Goal: Information Seeking & Learning: Learn about a topic

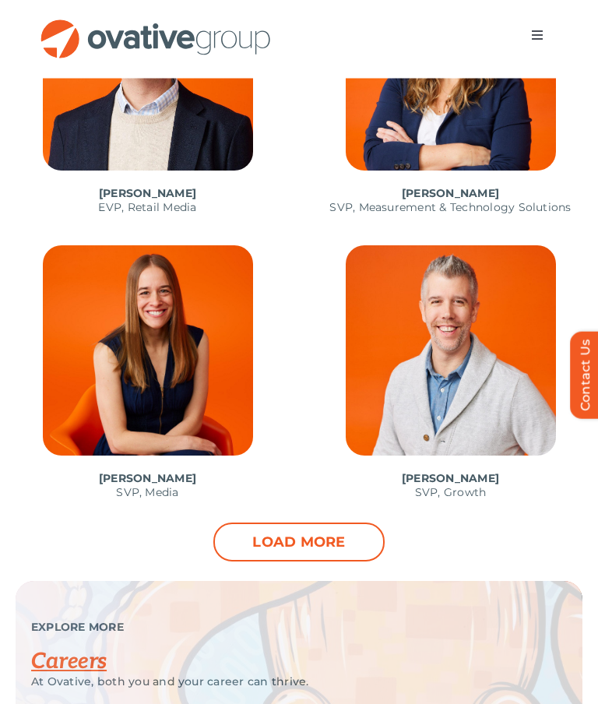
scroll to position [1617, 0]
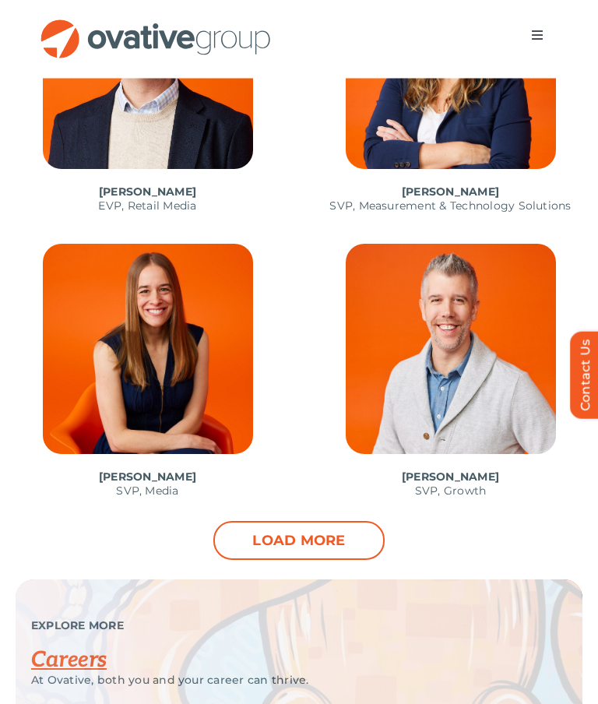
click at [283, 552] on link "Load more" at bounding box center [299, 541] width 171 height 39
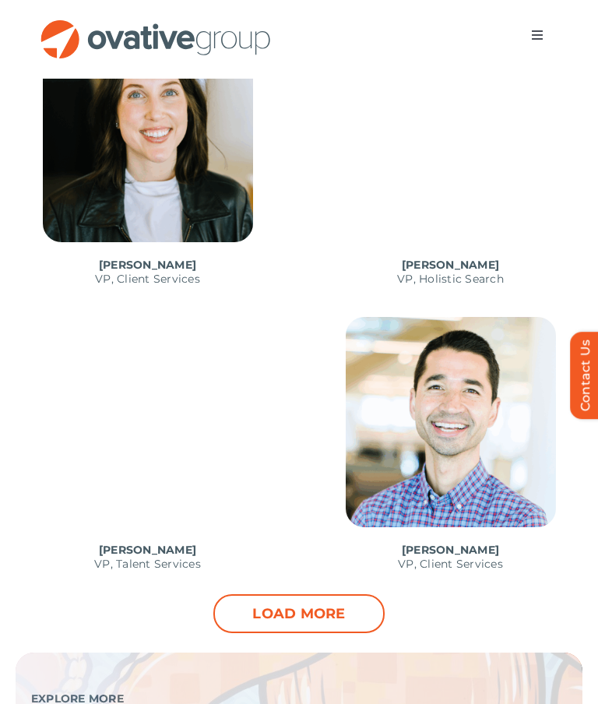
scroll to position [2685, 0]
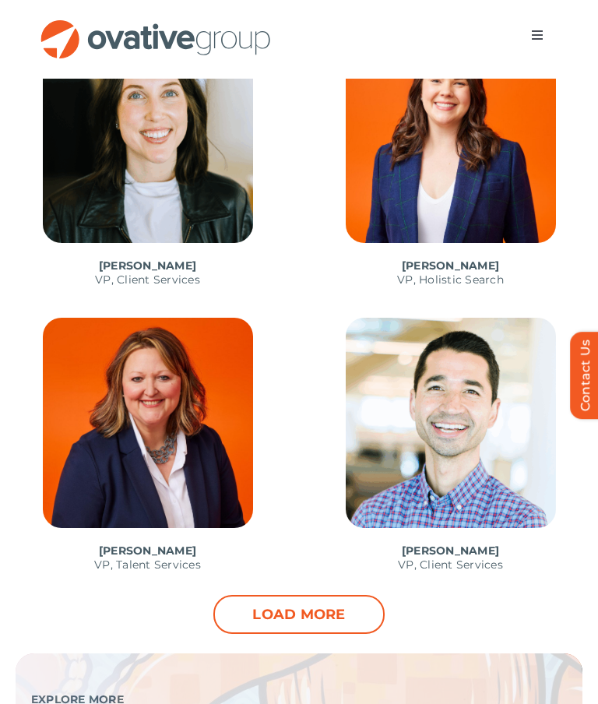
click at [308, 588] on span at bounding box center [450, 453] width 295 height 270
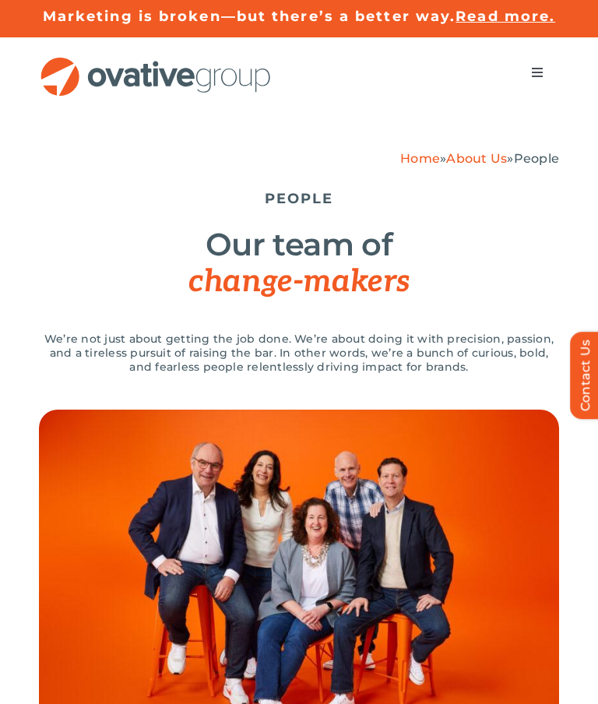
scroll to position [2912, 0]
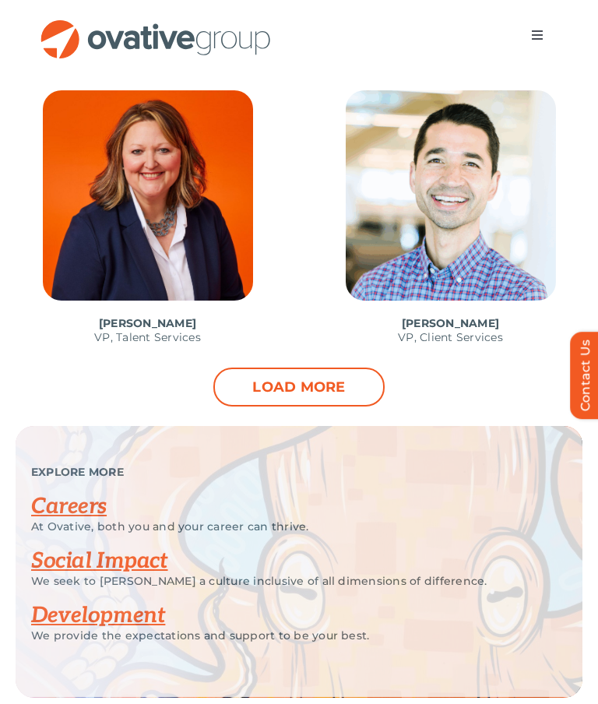
click at [307, 386] on link "Load more" at bounding box center [299, 387] width 171 height 39
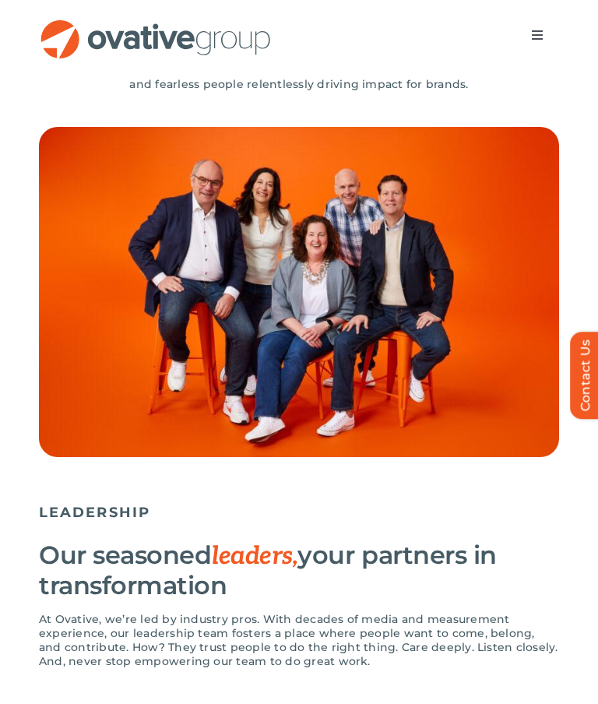
scroll to position [0, 0]
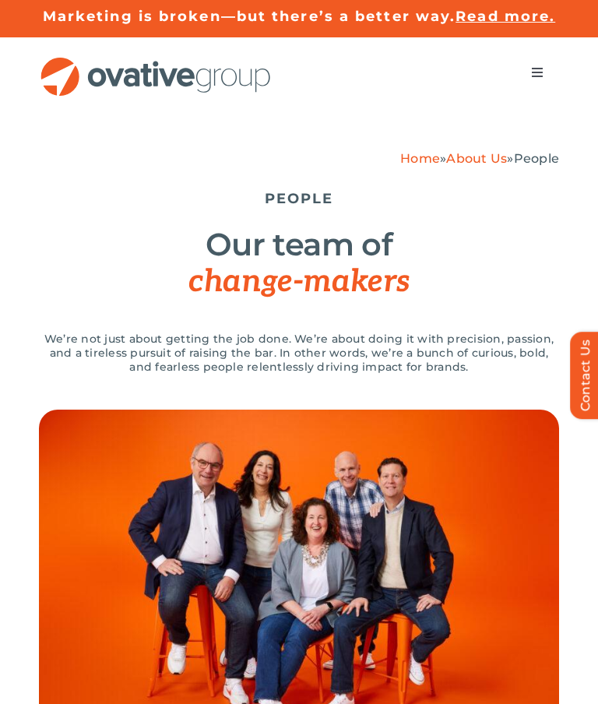
click at [466, 158] on link "About Us" at bounding box center [477, 158] width 61 height 15
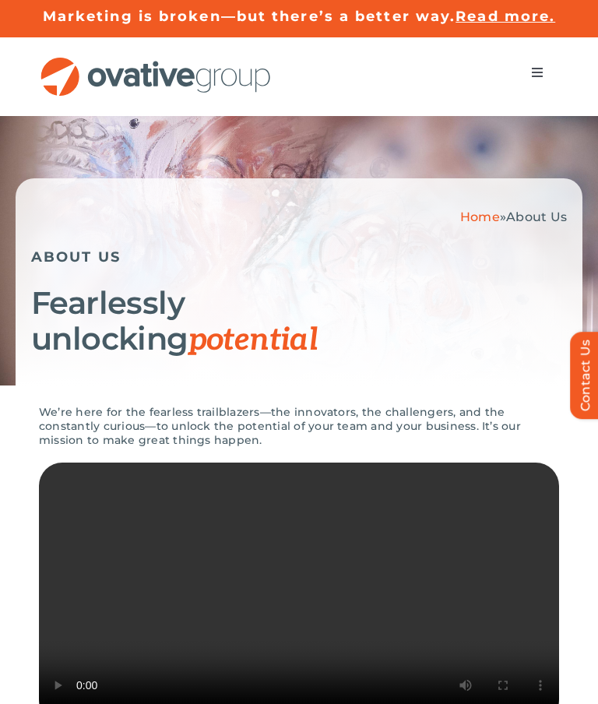
click at [538, 64] on button "Toggle Navigation" at bounding box center [538, 72] width 44 height 31
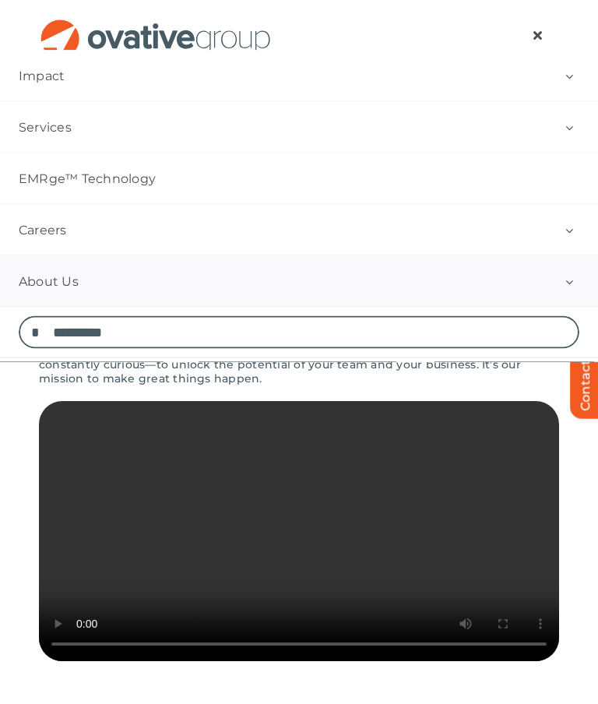
scroll to position [62, 0]
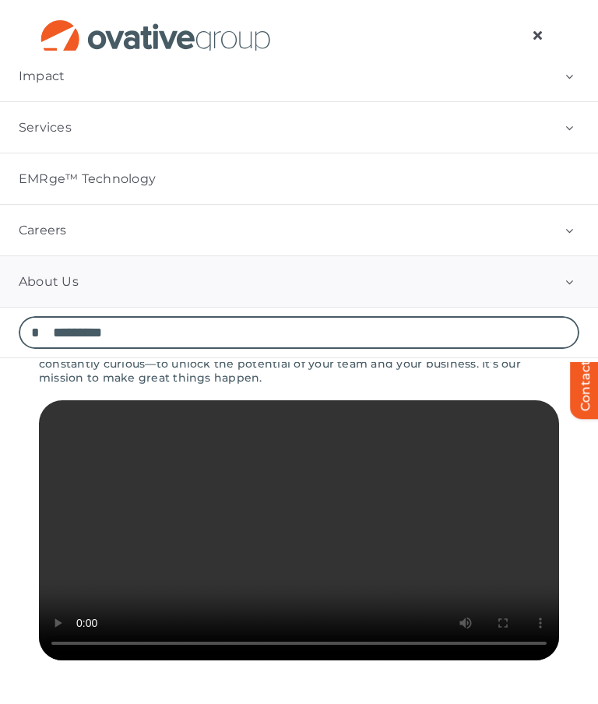
click at [553, 316] on input "Search for:" at bounding box center [299, 332] width 561 height 33
click at [573, 286] on button "Open submenu of About Us" at bounding box center [570, 281] width 58 height 51
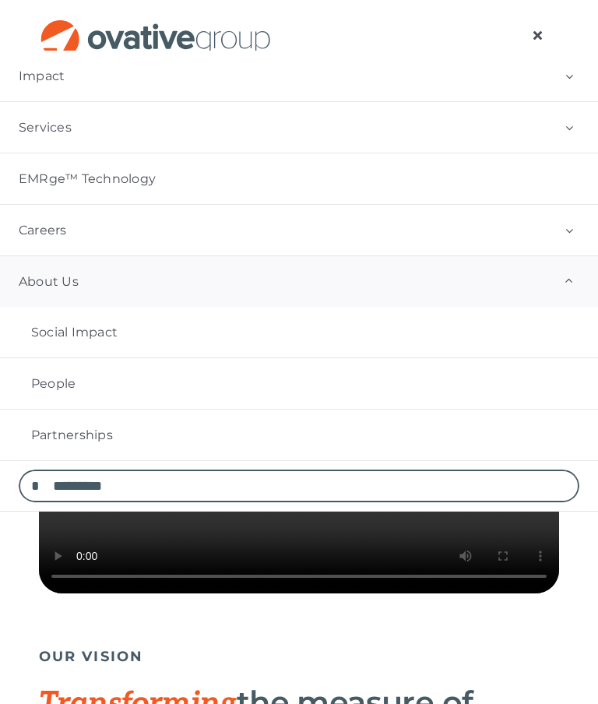
scroll to position [124, 0]
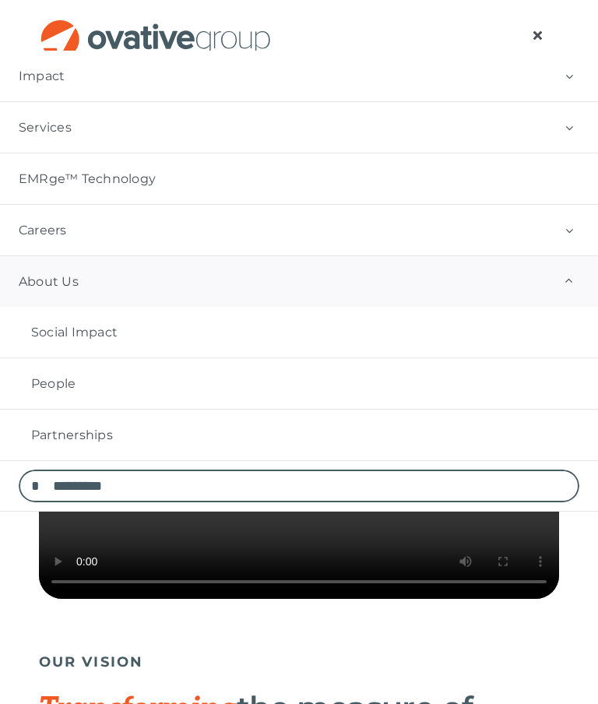
click at [79, 382] on link "People" at bounding box center [299, 383] width 598 height 51
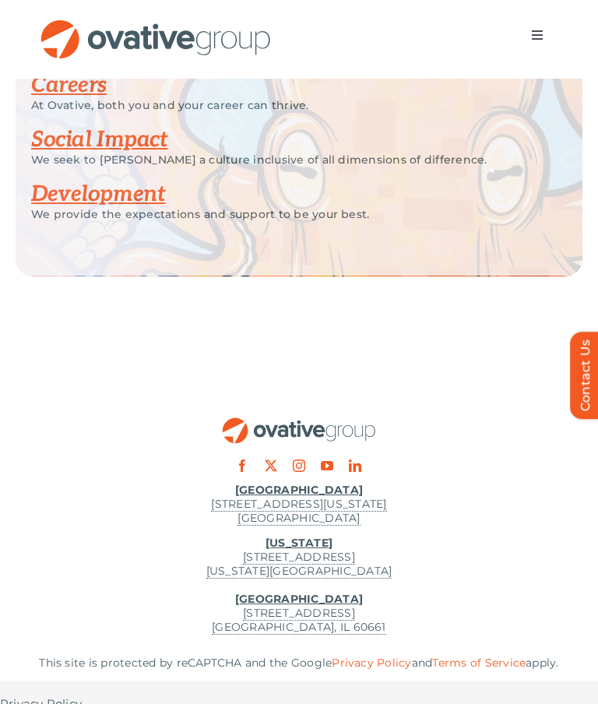
scroll to position [2218, 0]
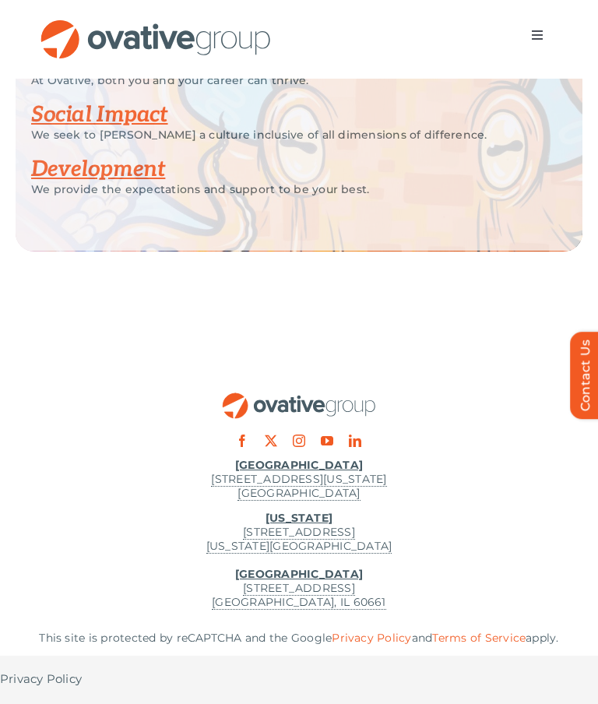
click at [312, 514] on u "[US_STATE]" at bounding box center [299, 518] width 67 height 14
click at [312, 521] on u "[US_STATE]" at bounding box center [299, 518] width 67 height 14
click at [303, 514] on u "[US_STATE]" at bounding box center [299, 518] width 67 height 14
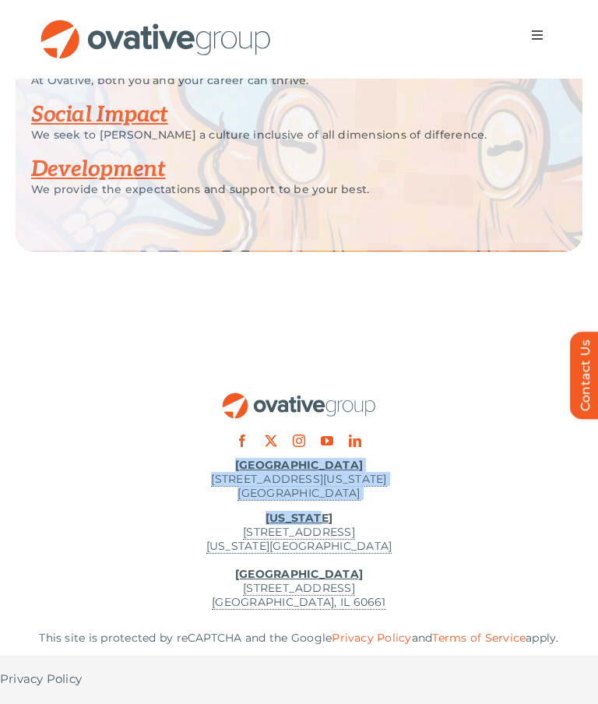
click at [407, 355] on div at bounding box center [299, 373] width 598 height 148
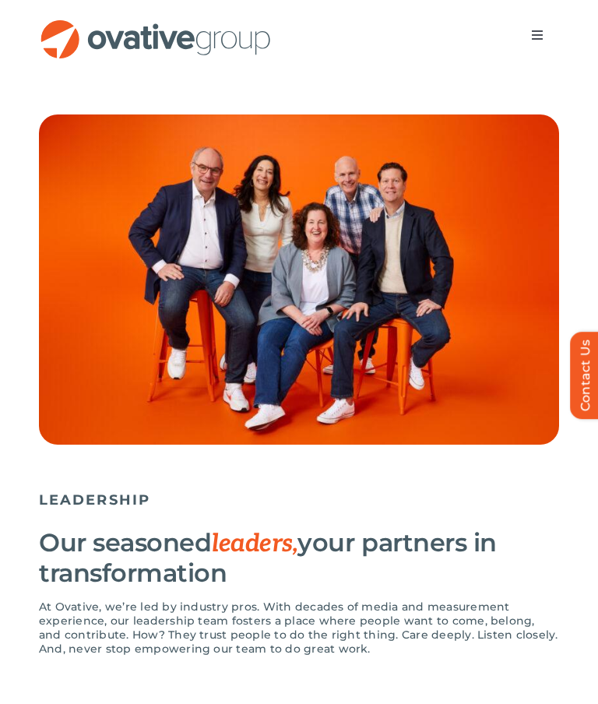
scroll to position [0, 0]
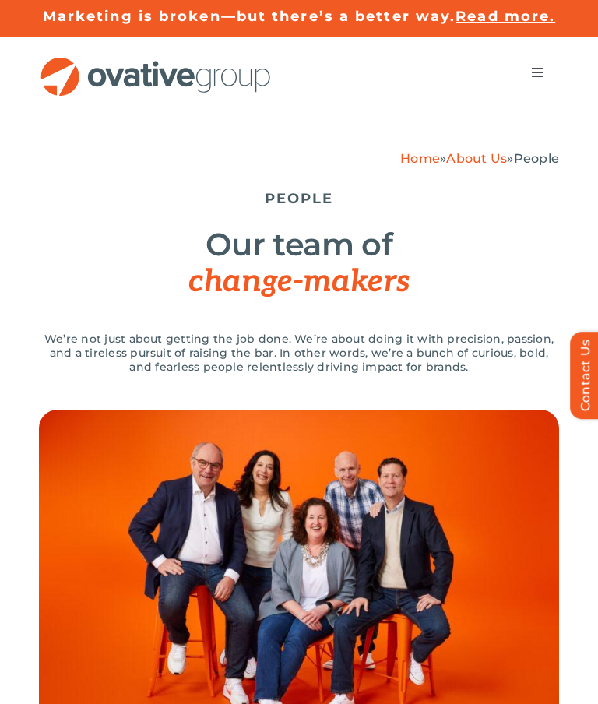
click at [208, 77] on img "OG_Full_horizontal_RGB" at bounding box center [156, 77] width 234 height 40
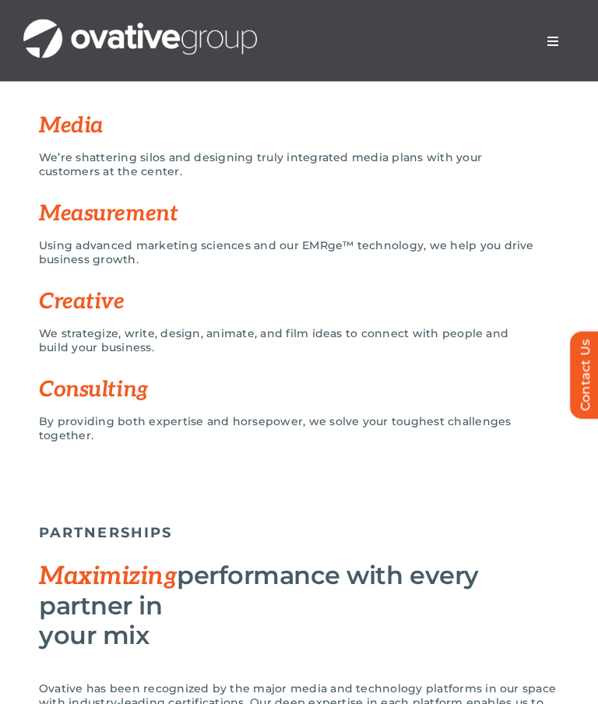
scroll to position [1340, 0]
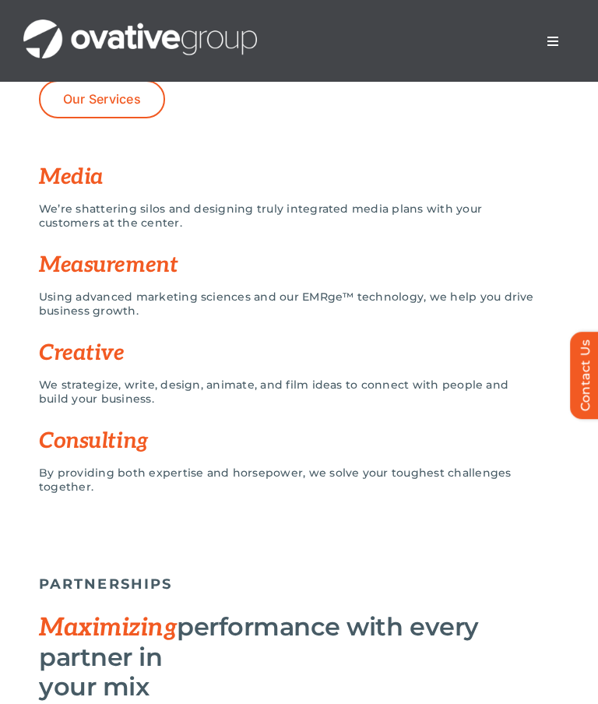
click at [130, 438] on h3 "Consulting" at bounding box center [299, 441] width 521 height 25
click at [122, 421] on div "We strategize, write, design, animate, and film ideas to connect with people an…" at bounding box center [287, 400] width 497 height 44
click at [125, 483] on div "By providing both expertise and horsepower, we solve your toughest challenges t…" at bounding box center [299, 488] width 521 height 44
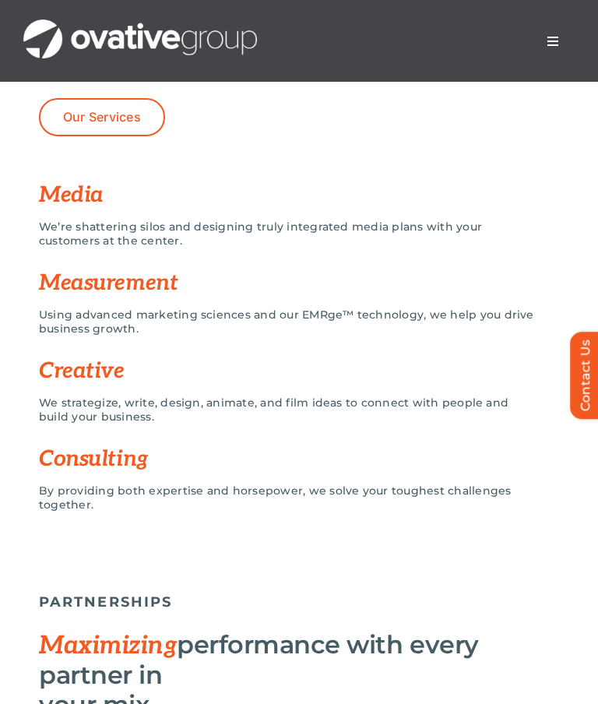
click at [125, 458] on h3 "Consulting" at bounding box center [299, 459] width 521 height 25
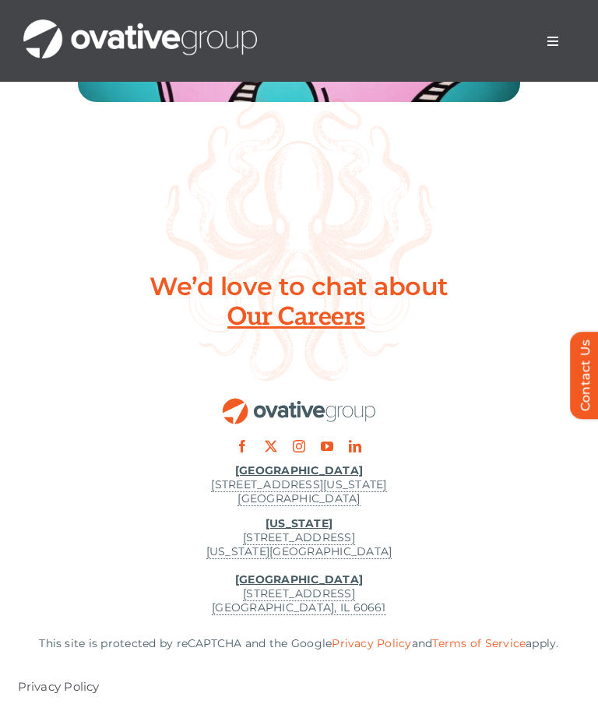
scroll to position [6728, 0]
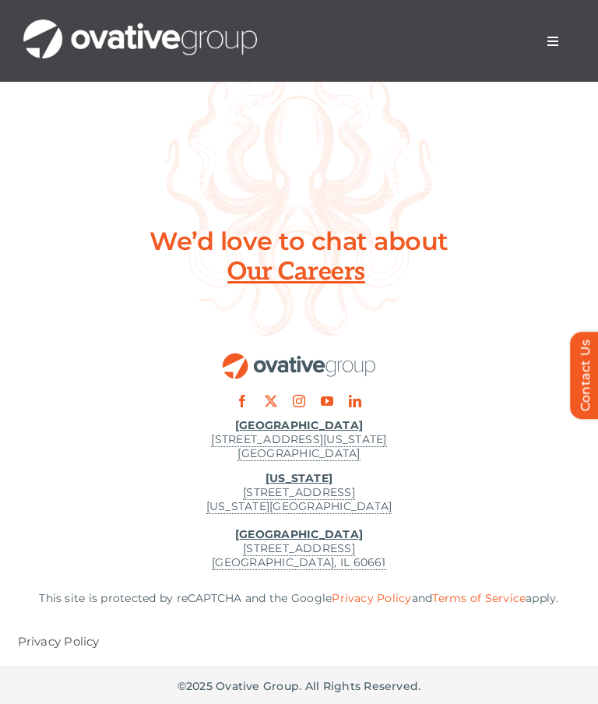
click at [309, 477] on u "[US_STATE]" at bounding box center [299, 478] width 67 height 14
